Goal: Task Accomplishment & Management: Use online tool/utility

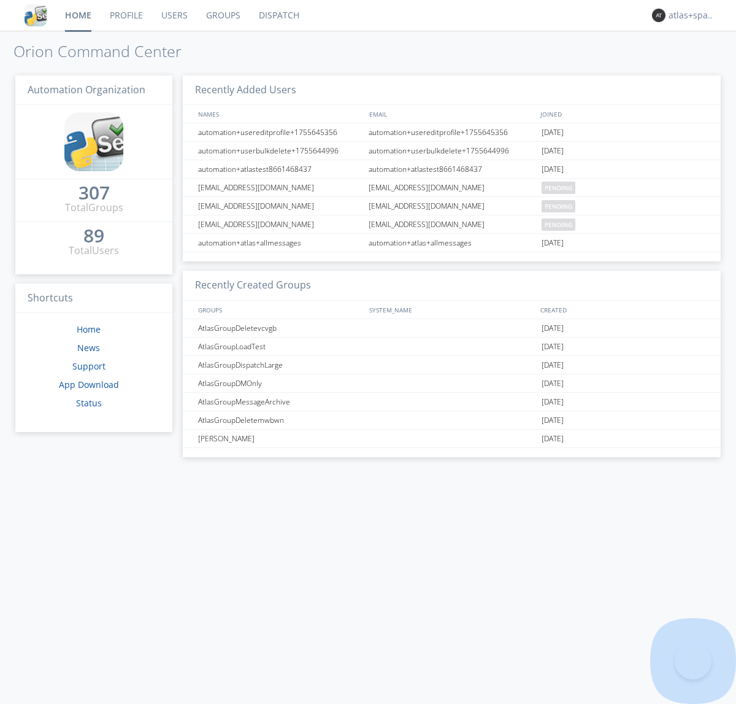
click at [278, 15] on link "Dispatch" at bounding box center [279, 15] width 59 height 31
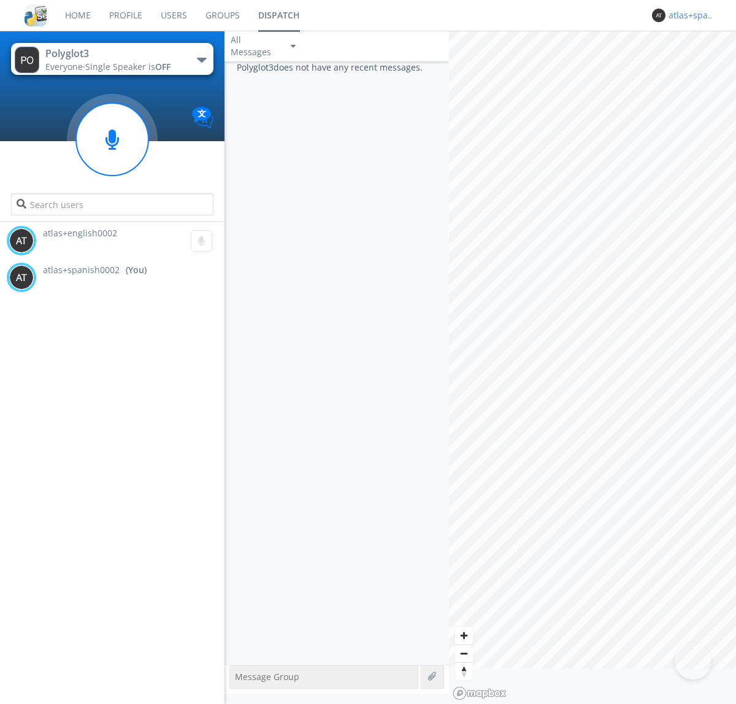
click at [688, 15] on div "atlas+spanish0002" at bounding box center [692, 15] width 46 height 12
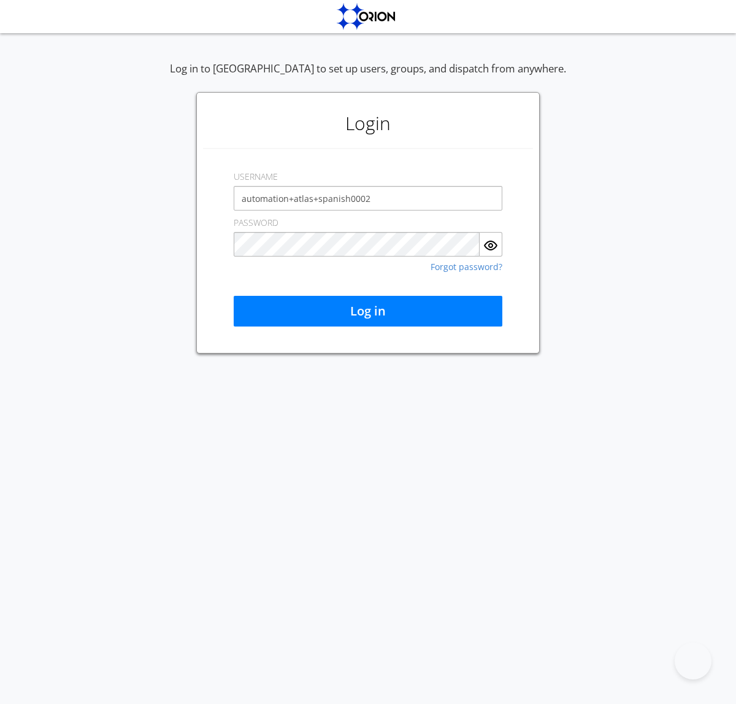
type input "automation+atlas+spanish0002"
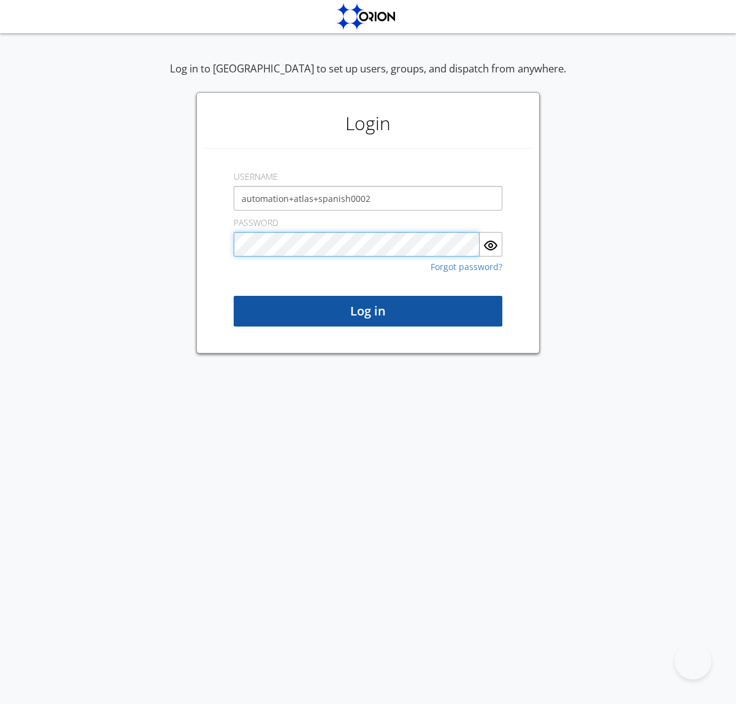
click at [368, 311] on button "Log in" at bounding box center [368, 311] width 269 height 31
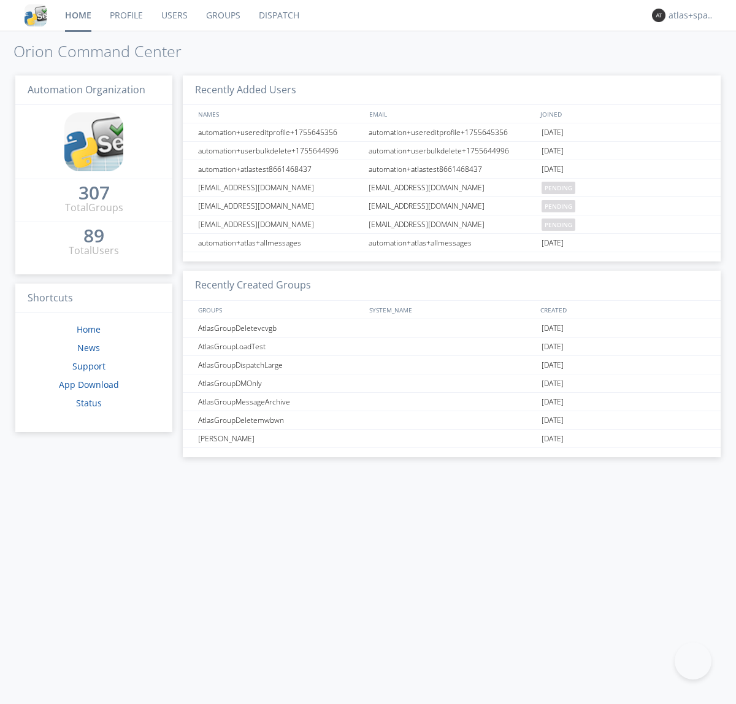
click at [278, 15] on link "Dispatch" at bounding box center [279, 15] width 59 height 31
